Goal: Connect with others: Connect with others

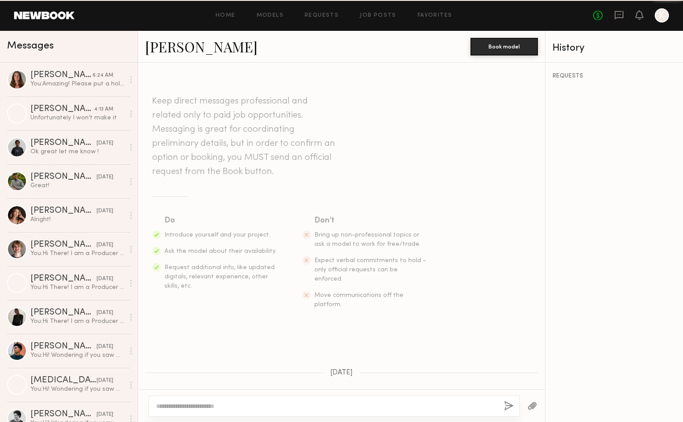
scroll to position [287, 0]
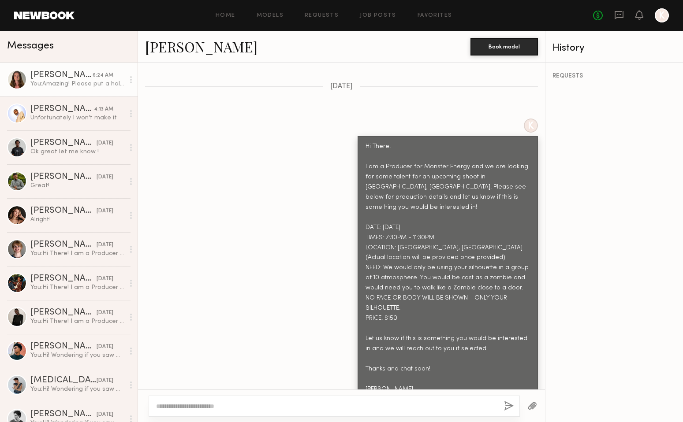
click at [52, 72] on div "[PERSON_NAME]" at bounding box center [61, 75] width 62 height 9
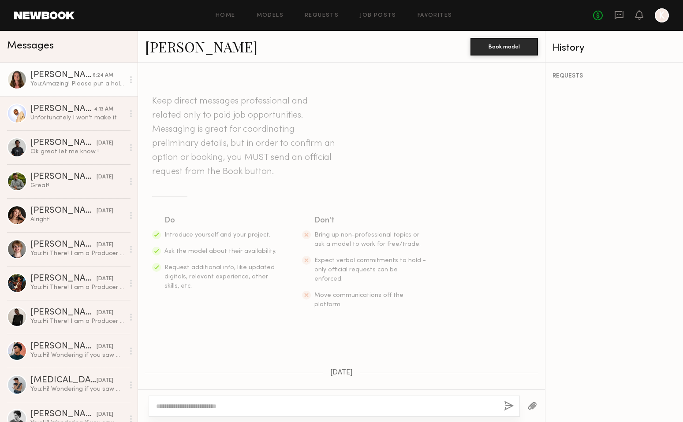
scroll to position [430, 0]
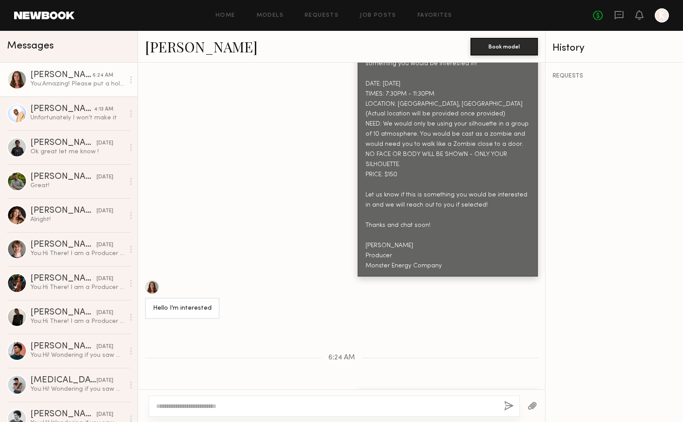
click at [151, 280] on div at bounding box center [152, 287] width 14 height 14
